Goal: Task Accomplishment & Management: Use online tool/utility

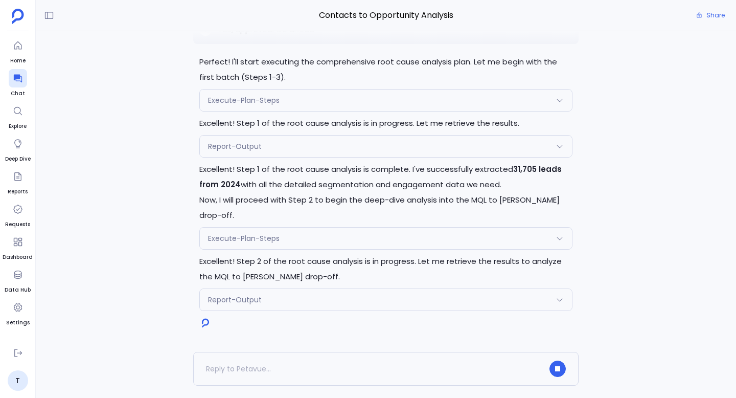
scroll to position [-9225, 0]
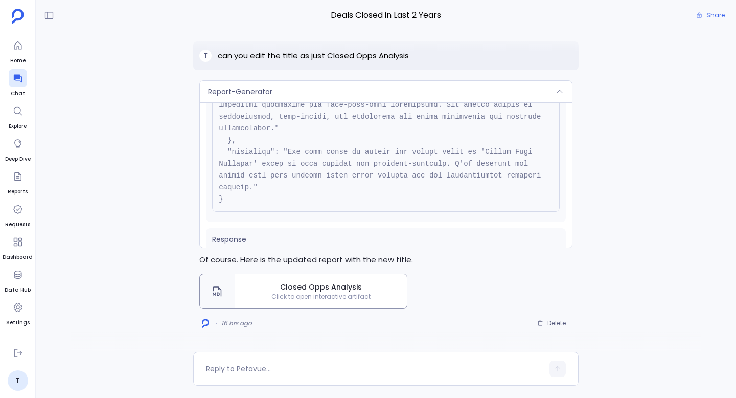
scroll to position [268, 0]
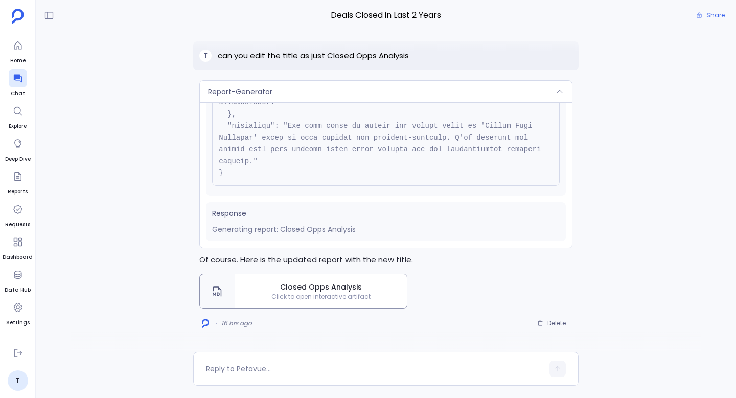
click at [364, 291] on span "Closed Opps Analysis" at bounding box center [321, 287] width 164 height 11
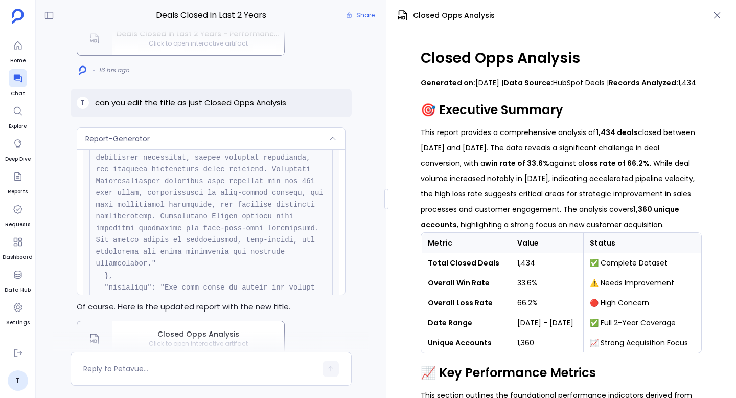
scroll to position [0, 0]
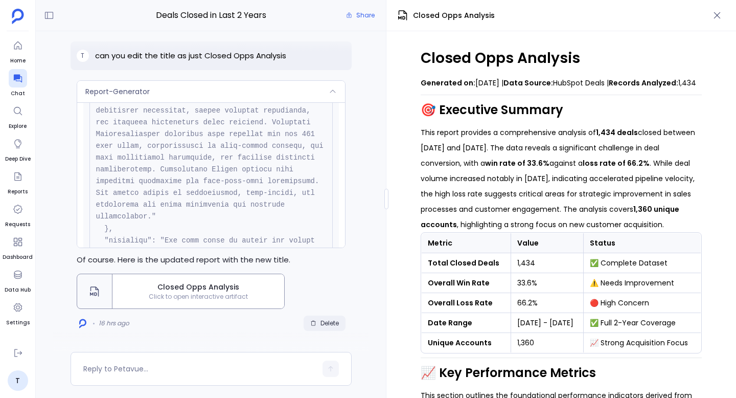
click at [331, 327] on button "Delete" at bounding box center [325, 323] width 42 height 15
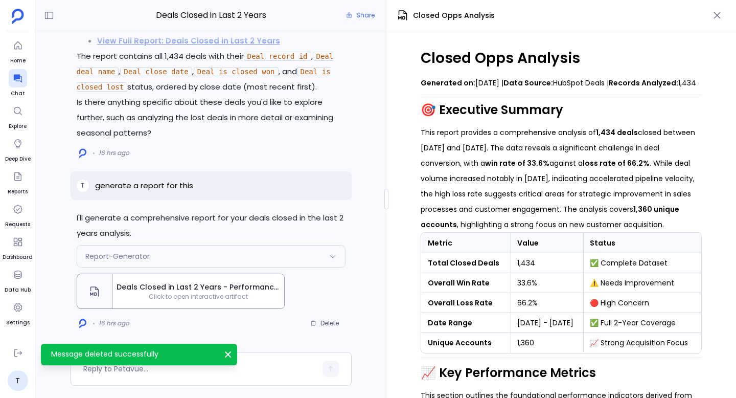
click at [177, 187] on p "generate a report for this" at bounding box center [144, 185] width 98 height 12
copy p "generate a report for this"
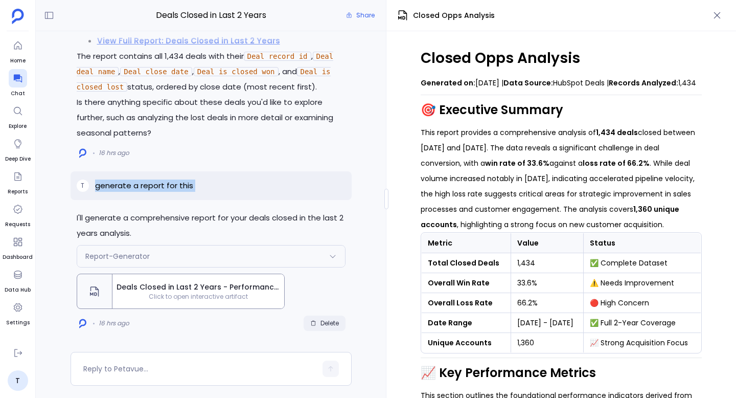
click at [327, 321] on span "Delete" at bounding box center [330, 323] width 18 height 8
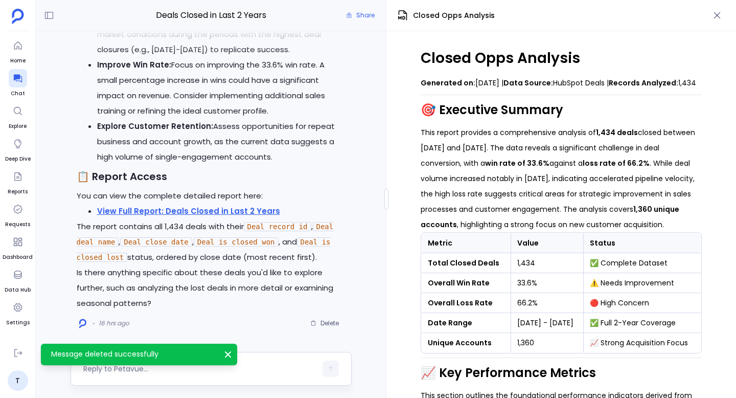
click at [252, 367] on textarea at bounding box center [199, 369] width 233 height 10
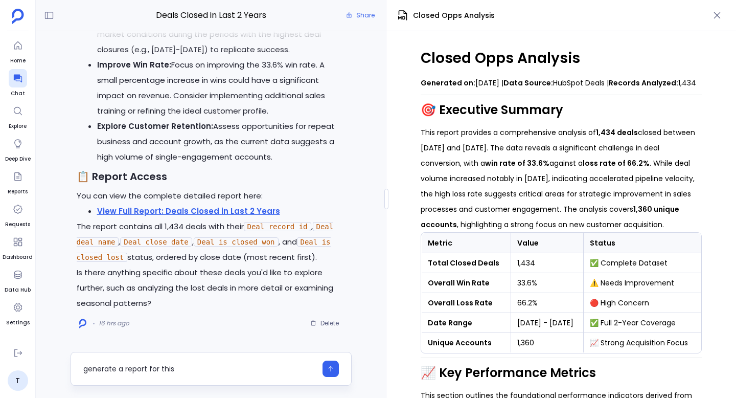
type textarea "generate a report for this"
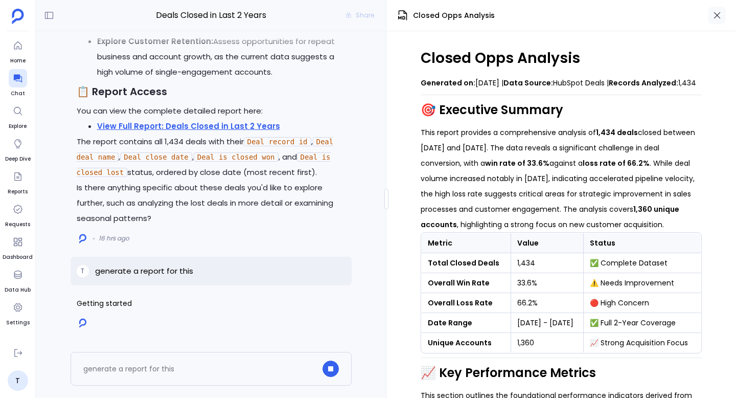
click at [722, 17] on icon "button" at bounding box center [717, 15] width 10 height 10
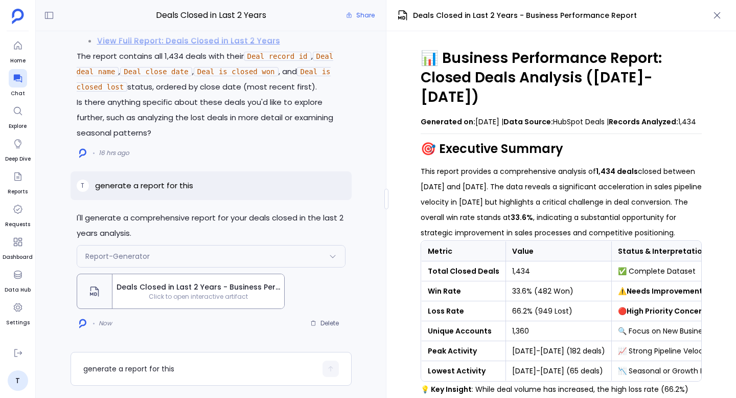
scroll to position [1527, 0]
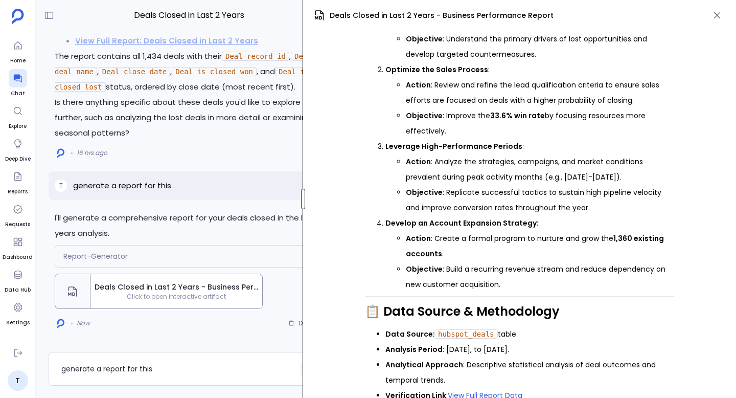
click at [303, 195] on div at bounding box center [303, 199] width 4 height 20
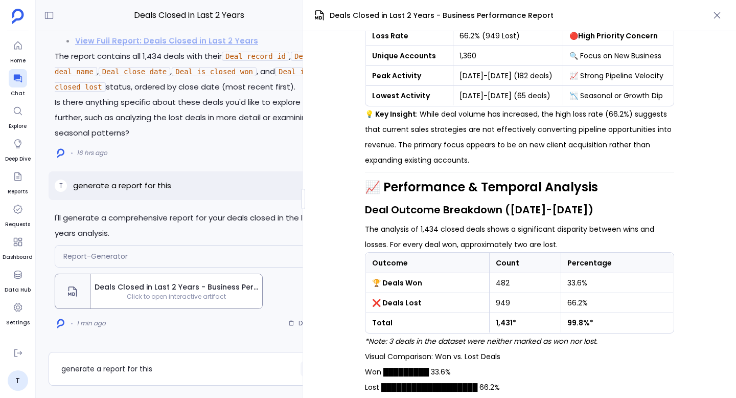
scroll to position [0, 0]
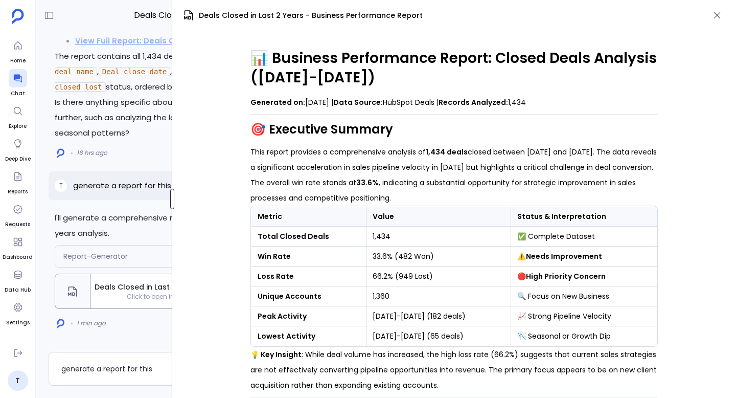
click at [174, 186] on div "Deals Closed in Last 2 Years Share I'll generate a comprehensive report for you…" at bounding box center [386, 199] width 701 height 398
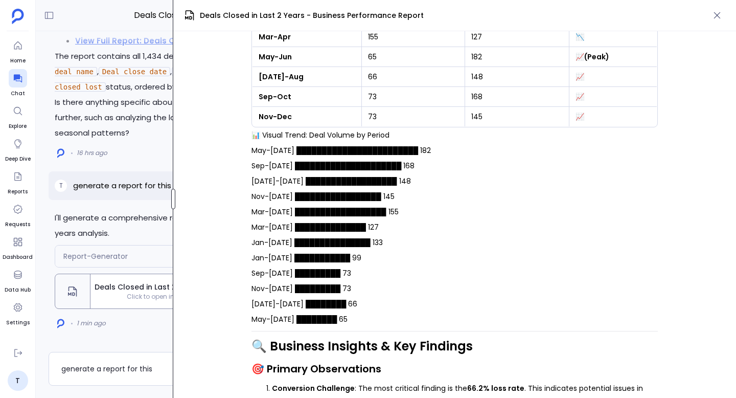
scroll to position [767, 0]
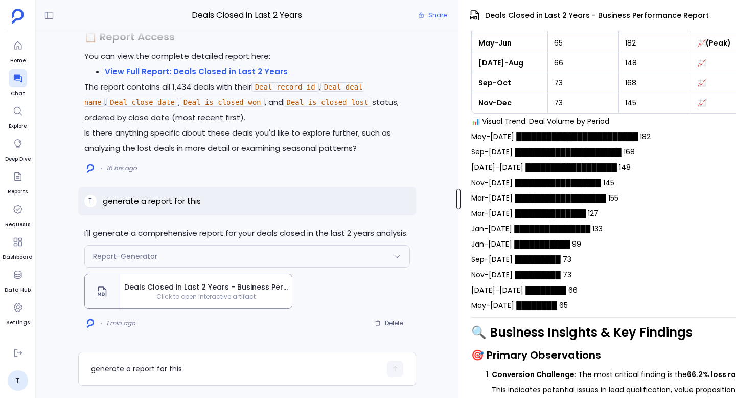
click at [458, 214] on div "Deals Closed in Last 2 Years Share I'll generate a comprehensive report for you…" at bounding box center [386, 199] width 701 height 398
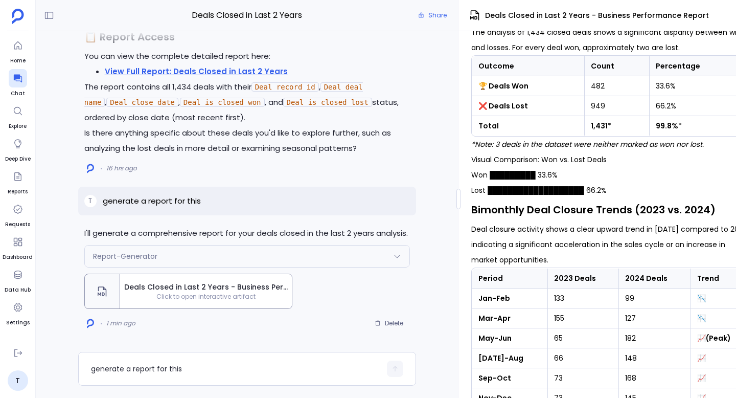
scroll to position [553, 0]
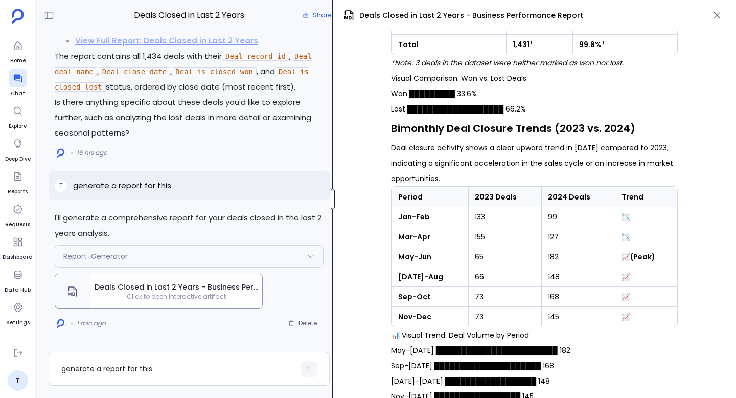
click at [334, 195] on div at bounding box center [333, 199] width 4 height 20
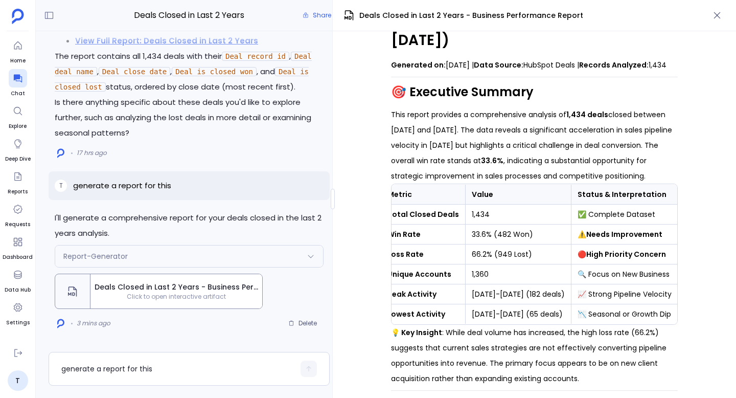
scroll to position [0, 0]
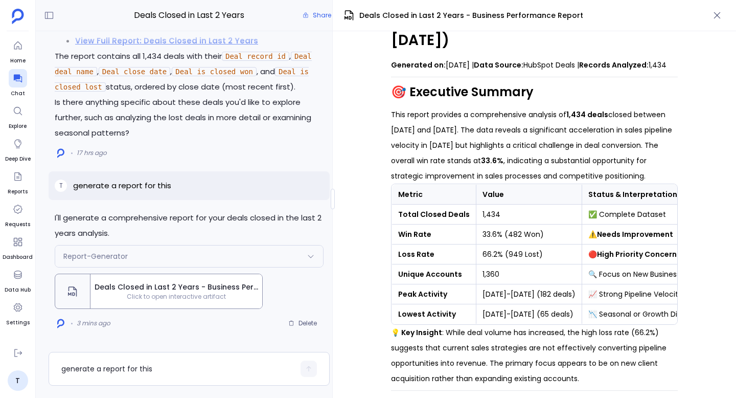
click at [347, 271] on div "📊 Business Performance Report: Closed Deals Analysis (2023-2024) Generated on: …" at bounding box center [534, 214] width 403 height 367
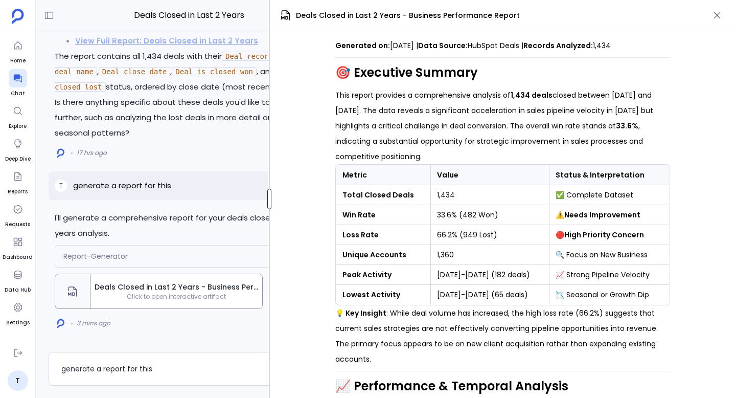
click at [269, 197] on div at bounding box center [269, 199] width 4 height 20
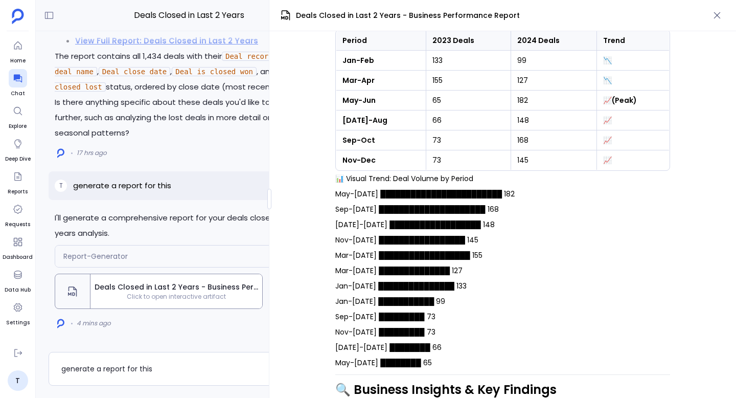
scroll to position [663, 0]
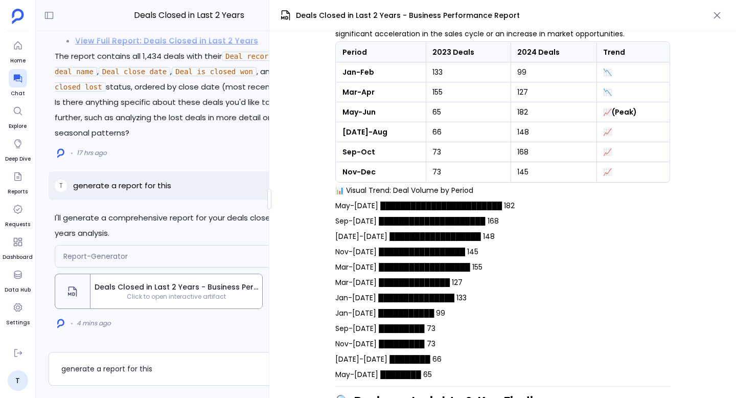
drag, startPoint x: 544, startPoint y: 219, endPoint x: 333, endPoint y: 206, distance: 211.6
click at [333, 206] on div "📊 Business Performance Report: Closed Deals Analysis (2023-2024) Generated on: …" at bounding box center [502, 214] width 467 height 367
copy p "May-Jun '24 ████████████████████████ 182 Sep-Oct '24 █████████████████████ 168"
click at [154, 189] on p "generate a report for this" at bounding box center [122, 185] width 98 height 12
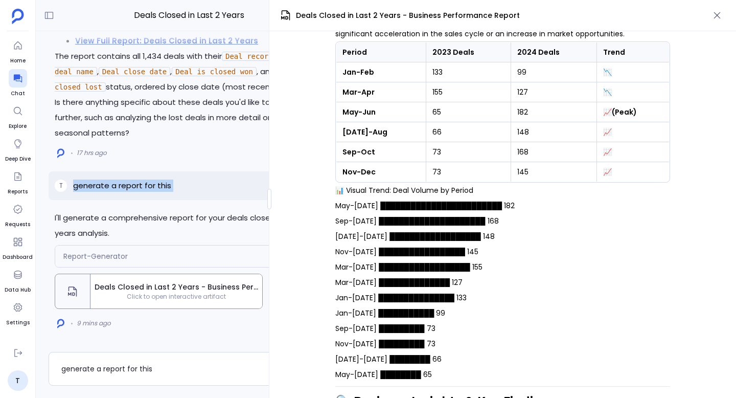
click at [154, 189] on p "generate a report for this" at bounding box center [122, 185] width 98 height 12
copy p "generate a report for this"
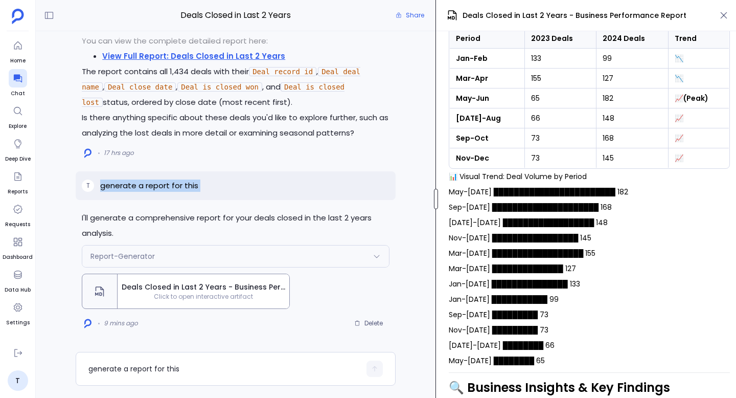
click at [438, 201] on div at bounding box center [436, 199] width 4 height 20
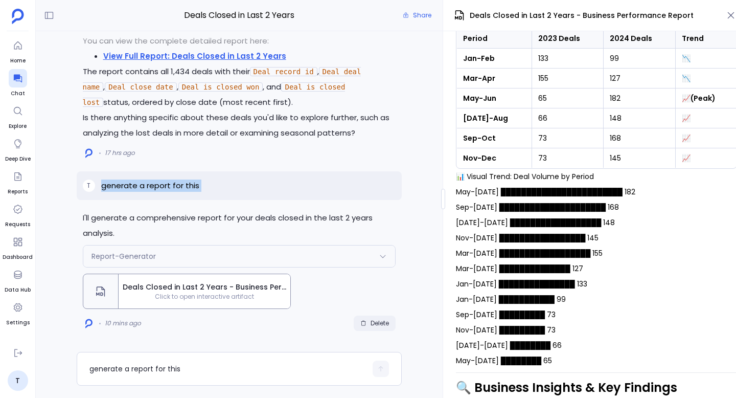
click at [376, 324] on span "Delete" at bounding box center [380, 323] width 18 height 8
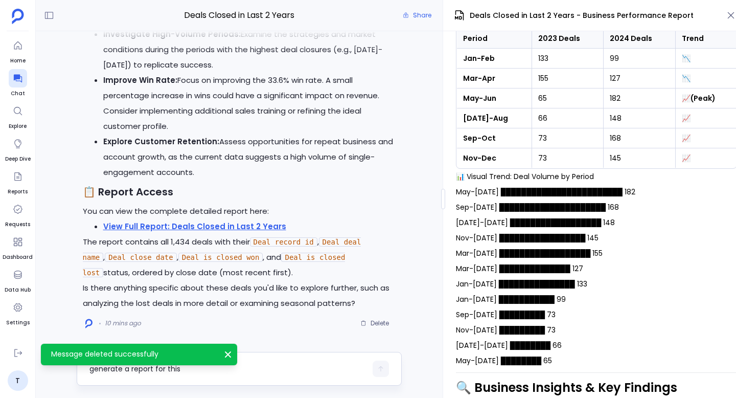
click at [254, 367] on textarea "generate a report for this" at bounding box center [228, 369] width 278 height 10
type textarea "generate a report for this"
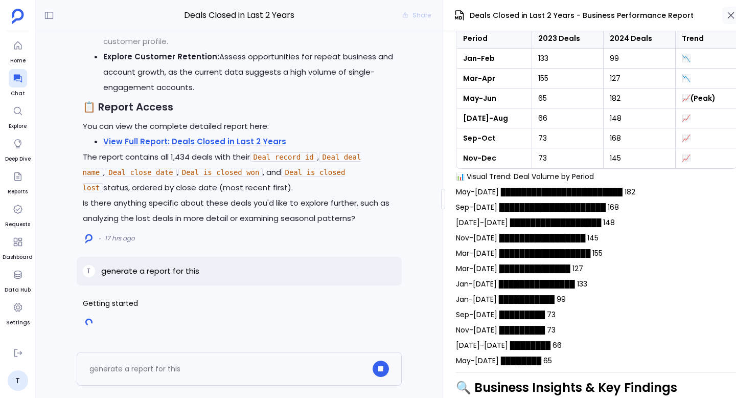
click at [730, 15] on icon "button" at bounding box center [731, 15] width 7 height 7
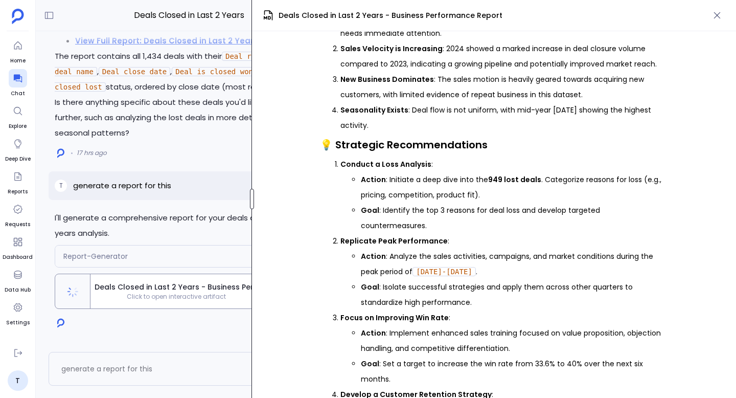
click at [251, 201] on div at bounding box center [252, 199] width 4 height 20
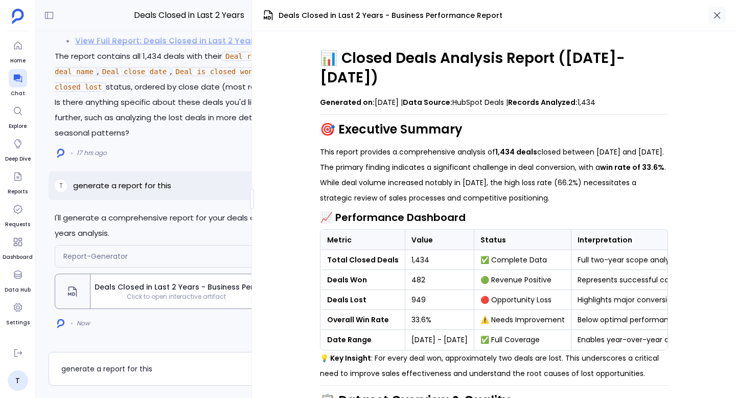
click at [719, 14] on icon "button" at bounding box center [717, 15] width 10 height 10
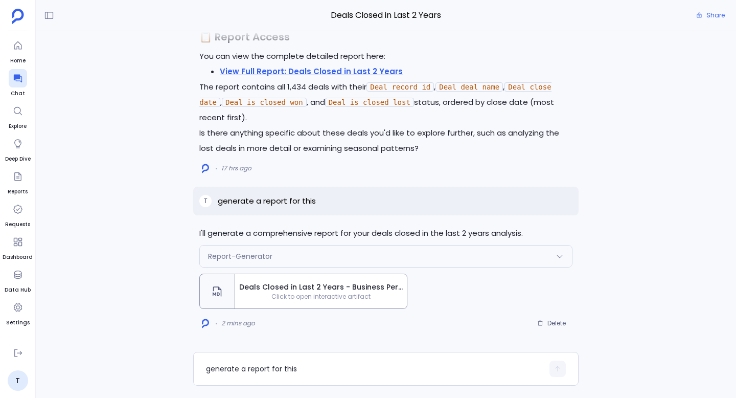
click at [505, 72] on li "View Full Report: Deals Closed in Last 2 Years" at bounding box center [396, 71] width 353 height 15
